Goal: Task Accomplishment & Management: Manage account settings

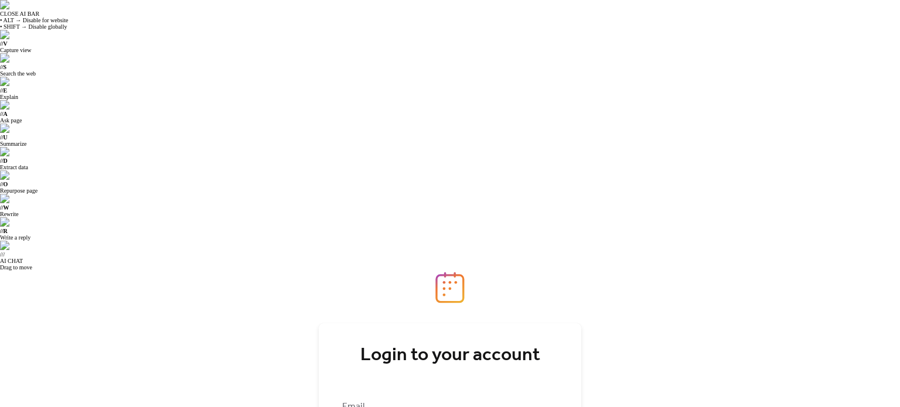
type input "**********"
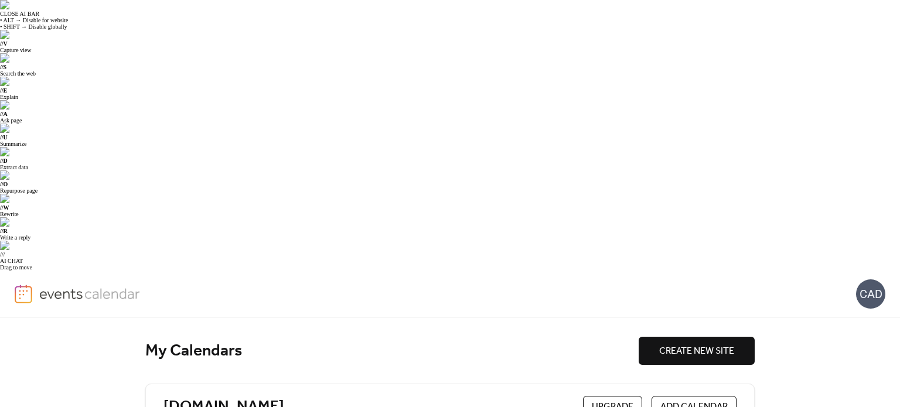
scroll to position [176, 0]
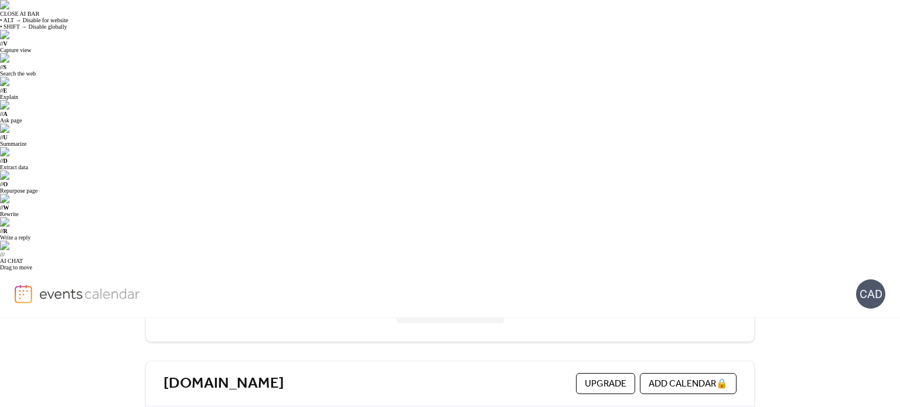
drag, startPoint x: 258, startPoint y: 209, endPoint x: 223, endPoint y: 230, distance: 41.3
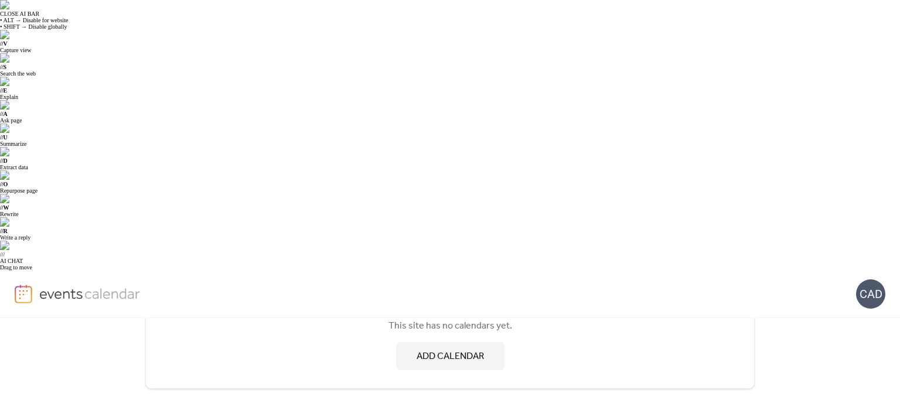
scroll to position [0, 0]
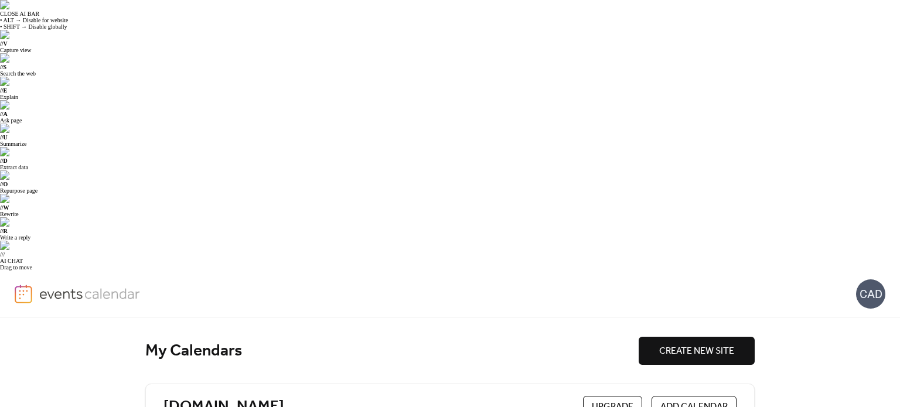
click at [877, 271] on div "CAD" at bounding box center [450, 294] width 871 height 47
click at [869, 279] on div "CAD" at bounding box center [870, 293] width 29 height 29
click at [185, 341] on div "My Calendars" at bounding box center [391, 351] width 493 height 21
click at [871, 279] on div "CAD" at bounding box center [870, 293] width 29 height 29
click at [851, 59] on span "Account" at bounding box center [847, 53] width 35 height 14
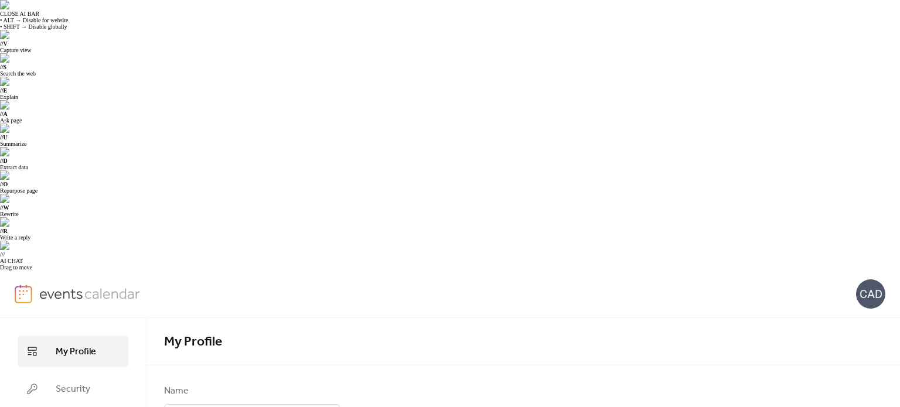
click at [77, 345] on span "My Profile" at bounding box center [76, 352] width 40 height 14
click at [54, 285] on img at bounding box center [89, 294] width 101 height 18
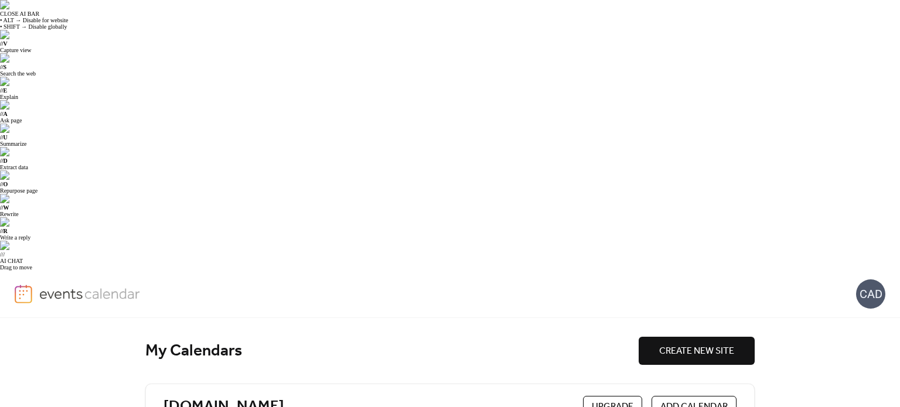
scroll to position [176, 0]
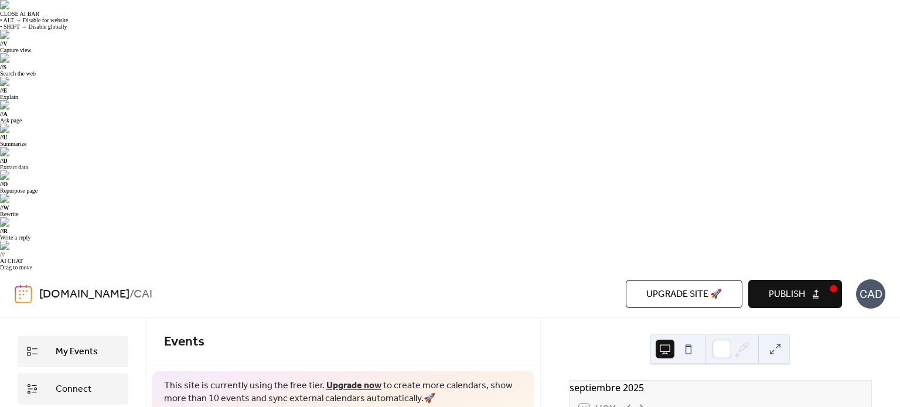
click at [87, 383] on span "Connect" at bounding box center [74, 390] width 36 height 14
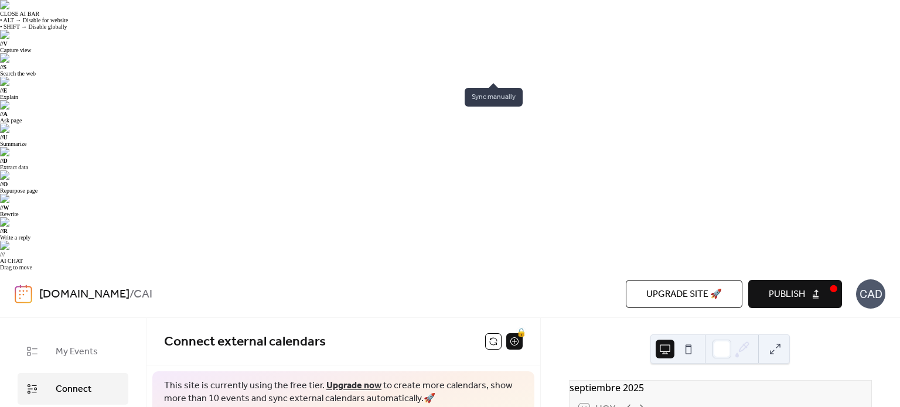
click at [487, 333] on button at bounding box center [493, 341] width 16 height 16
click at [496, 333] on button at bounding box center [493, 341] width 16 height 16
click at [778, 288] on span "Publish" at bounding box center [787, 295] width 36 height 14
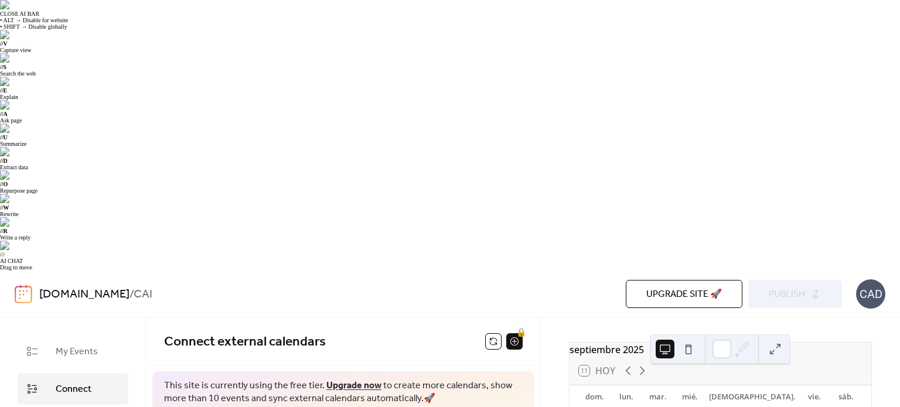
scroll to position [59, 0]
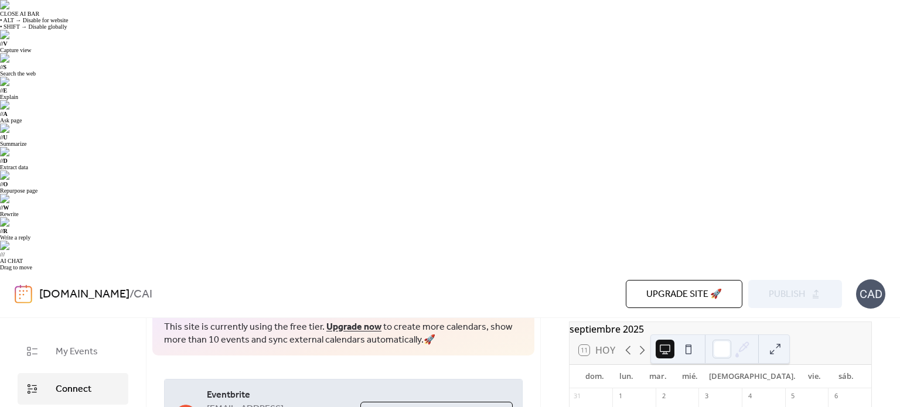
scroll to position [72, 0]
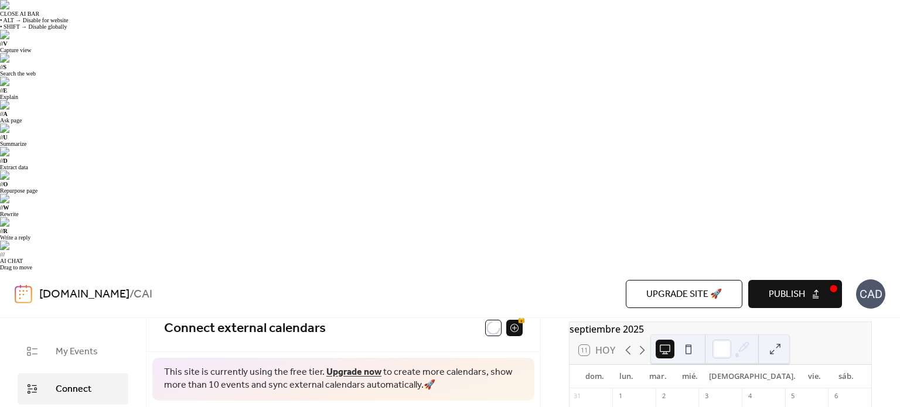
scroll to position [0, 0]
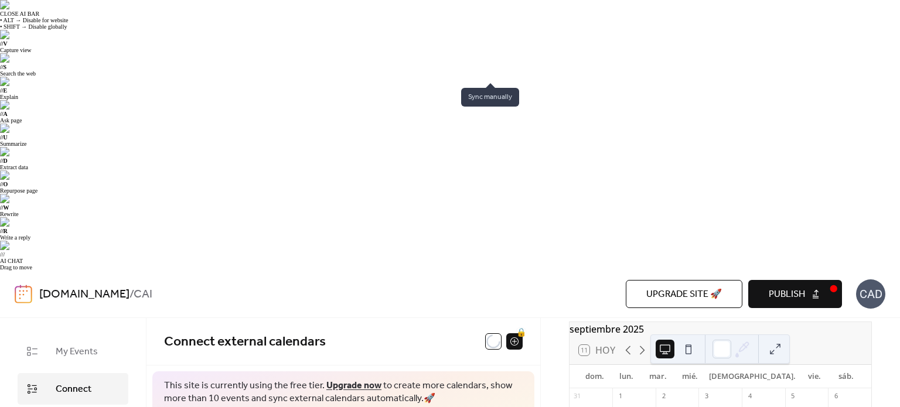
click at [493, 333] on div at bounding box center [493, 341] width 16 height 16
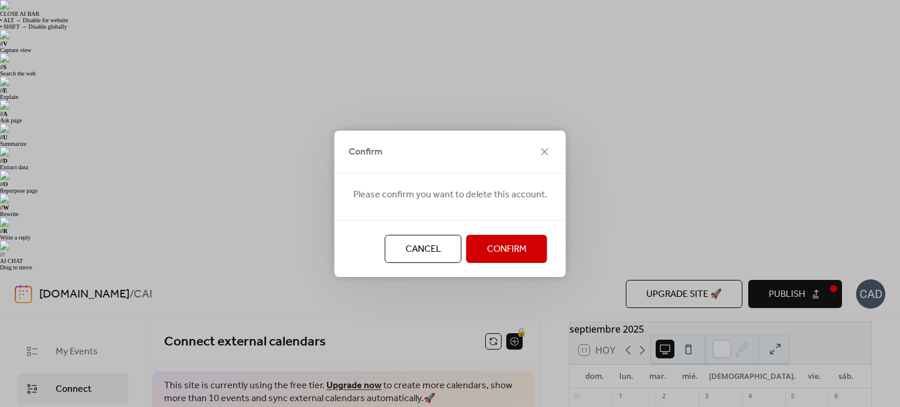
click at [433, 257] on span "Cancel" at bounding box center [423, 250] width 36 height 14
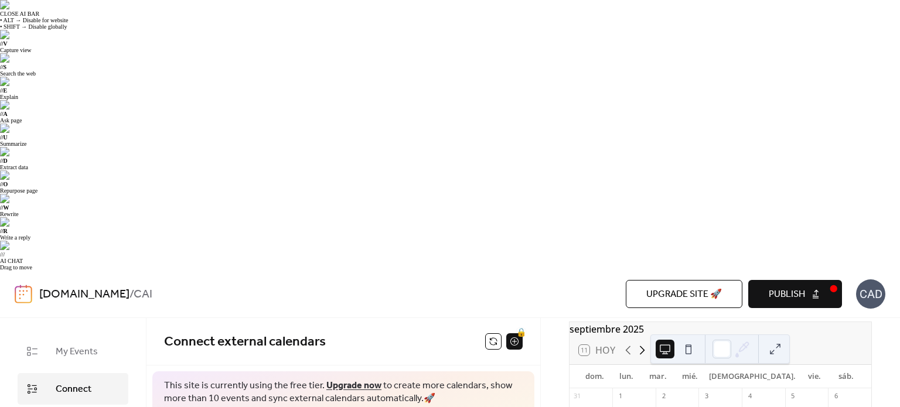
click at [644, 343] on icon at bounding box center [642, 350] width 14 height 14
click at [623, 343] on icon at bounding box center [628, 350] width 14 height 14
click at [79, 383] on span "Connect" at bounding box center [74, 390] width 36 height 14
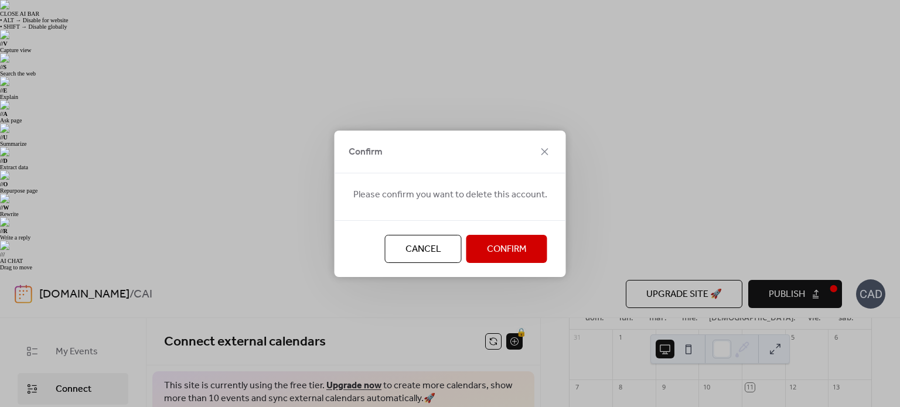
click at [490, 255] on span "Confirm" at bounding box center [507, 250] width 40 height 14
